Goal: Information Seeking & Learning: Learn about a topic

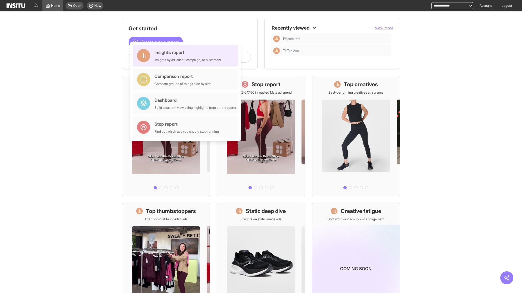
click at [187, 56] on div "Insights report Insights by ad, adset, campaign, or placement" at bounding box center [187, 55] width 67 height 13
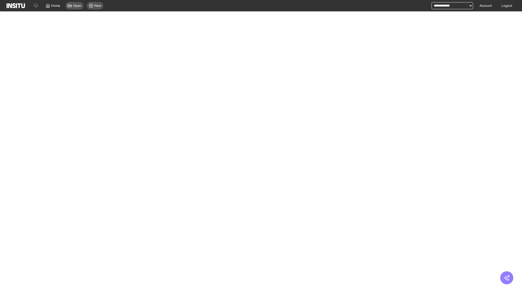
select select "**"
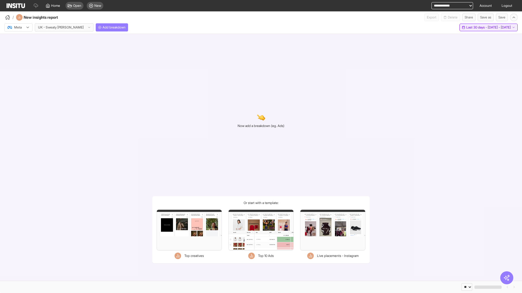
click at [478, 27] on span "Last 30 days - [DATE] - [DATE]" at bounding box center [488, 27] width 45 height 4
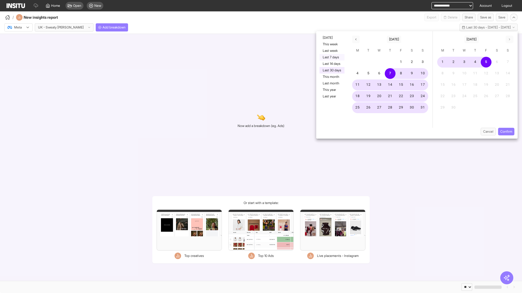
click at [331, 57] on button "Last 7 days" at bounding box center [331, 57] width 25 height 7
